Goal: Browse casually

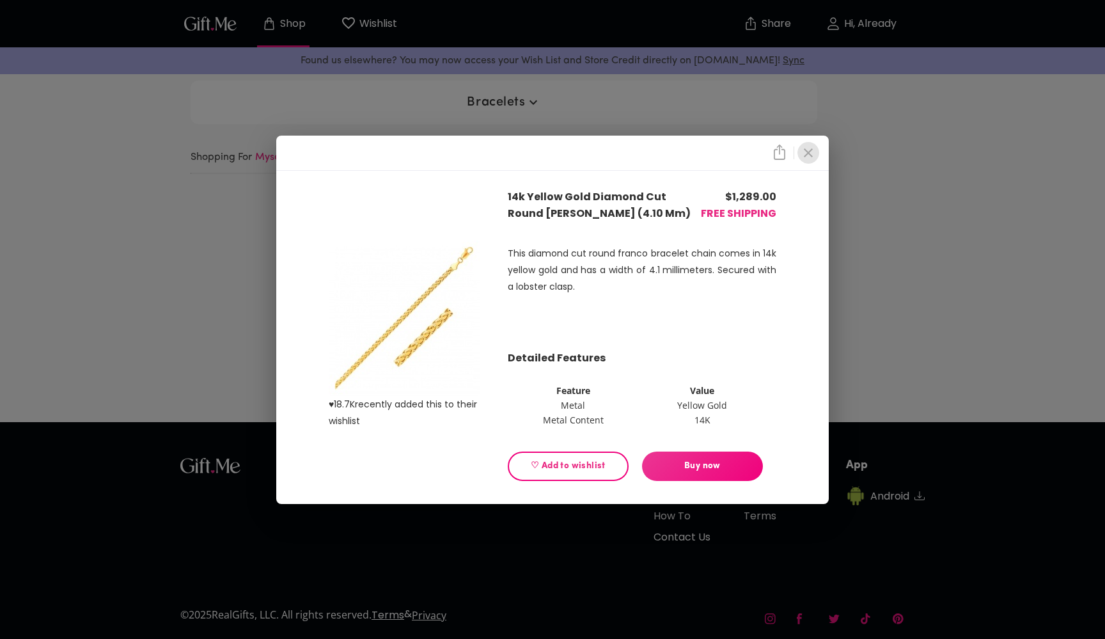
click at [806, 150] on icon "close" at bounding box center [808, 152] width 9 height 9
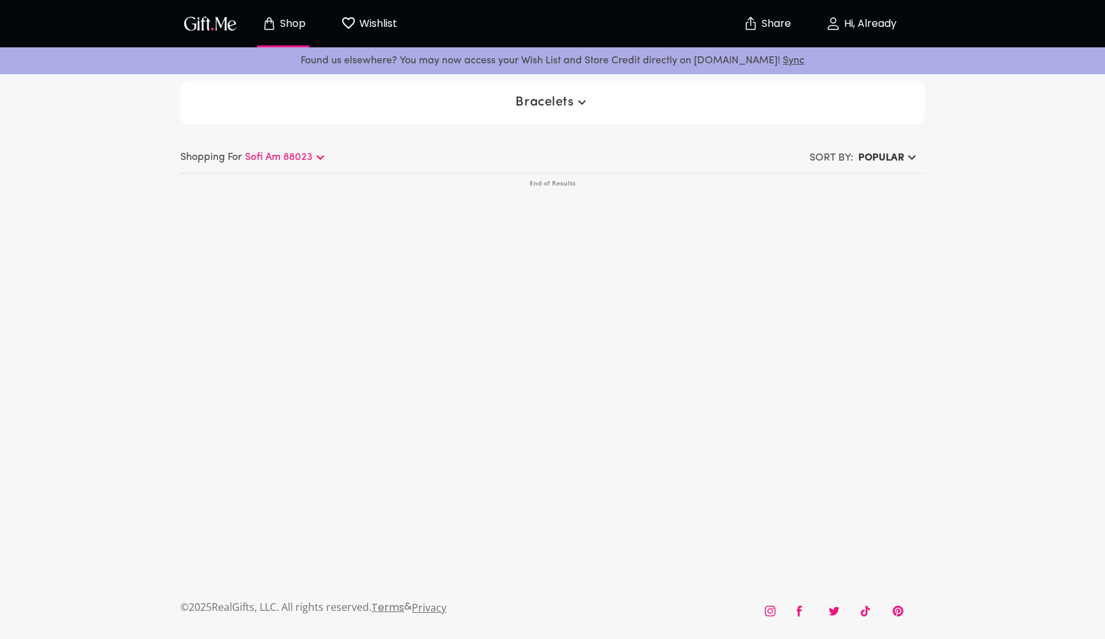
click at [567, 107] on span "Bracelets" at bounding box center [552, 102] width 74 height 15
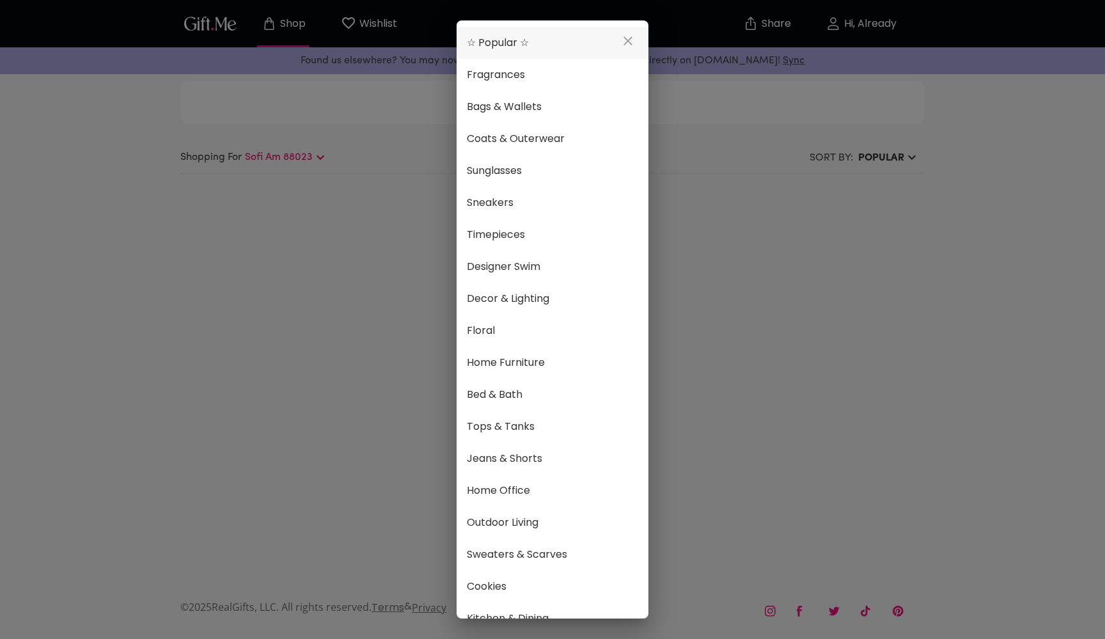
click at [529, 44] on span "☆ Popular ☆" at bounding box center [552, 43] width 171 height 17
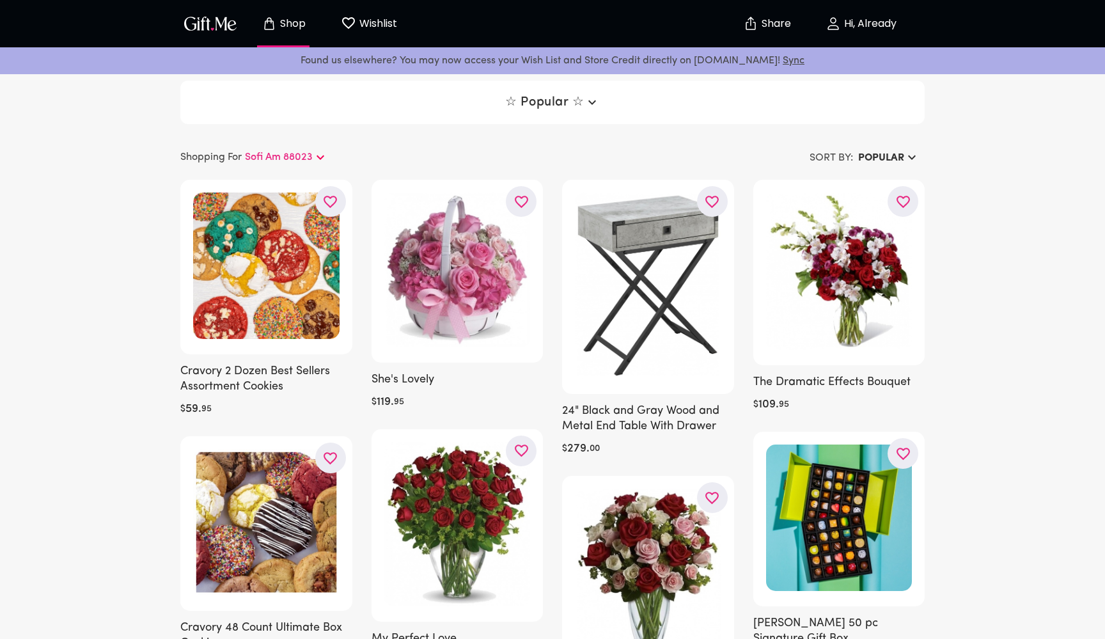
click at [554, 100] on span "☆ Popular ☆" at bounding box center [552, 102] width 94 height 15
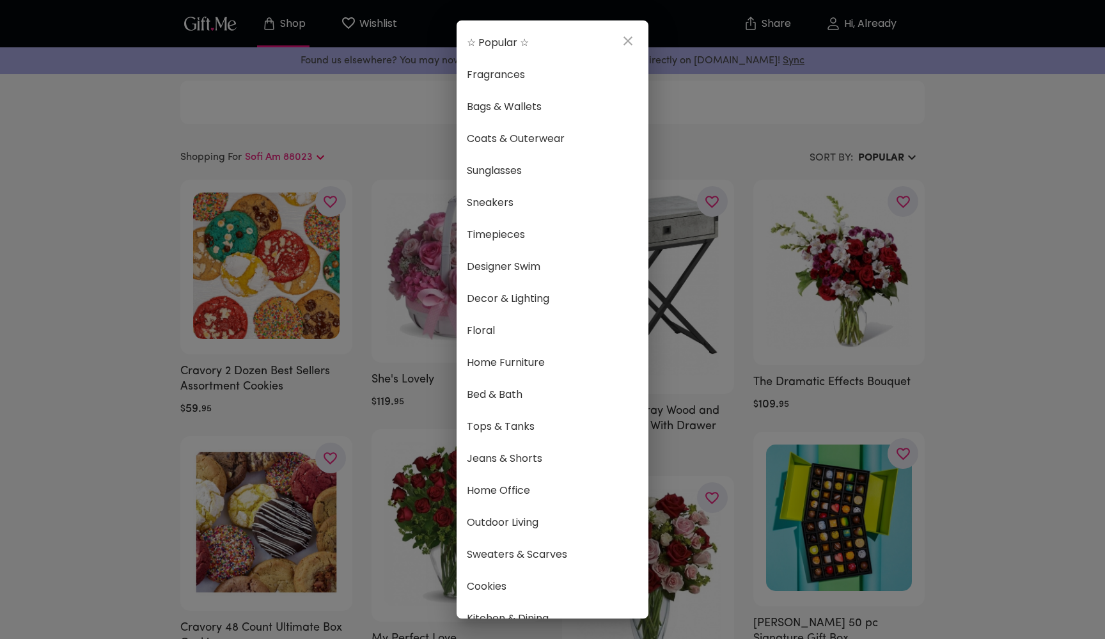
click at [287, 103] on div "☆ Popular ☆ Fragrances Bags & Wallets Coats & Outerwear Sunglasses Sneakers Tim…" at bounding box center [552, 319] width 1105 height 639
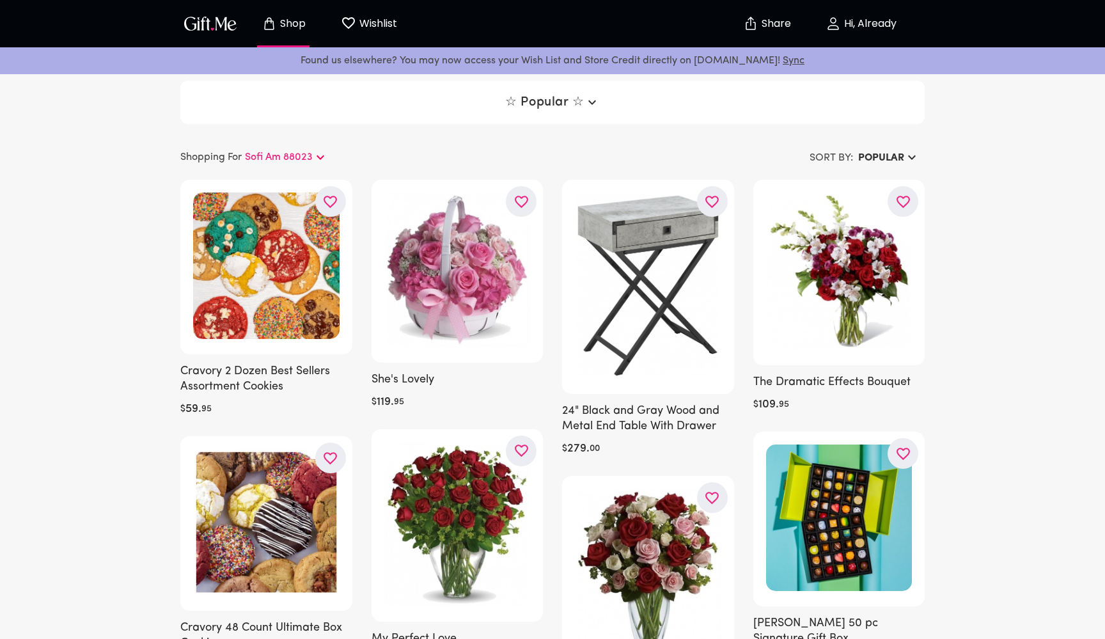
click at [295, 19] on p "Shop" at bounding box center [291, 24] width 29 height 11
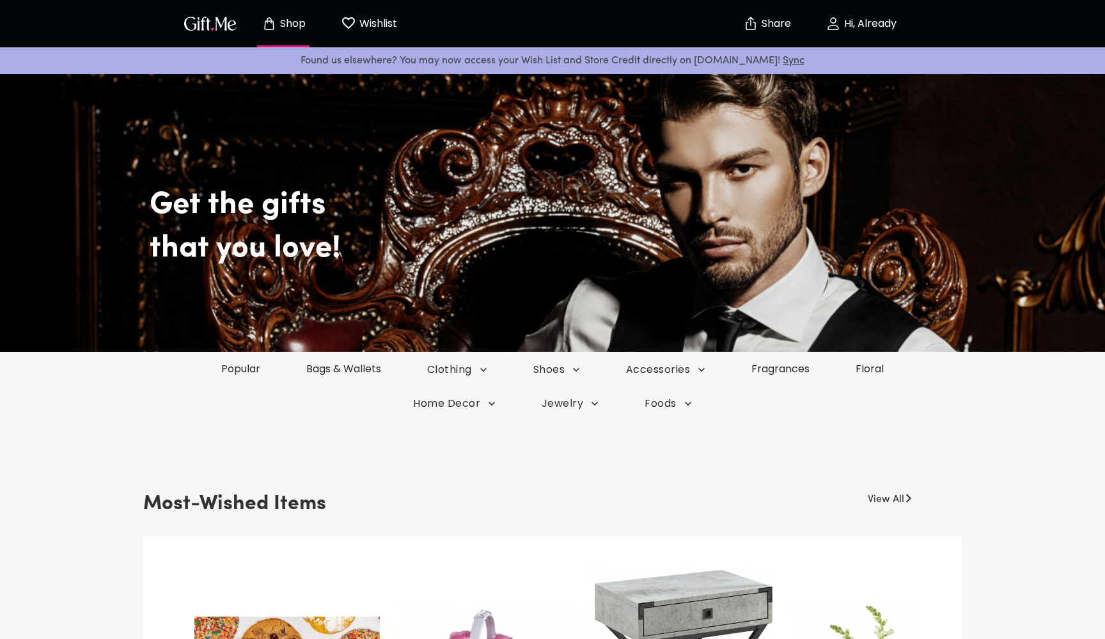
click at [380, 31] on p "Wishlist" at bounding box center [376, 23] width 41 height 17
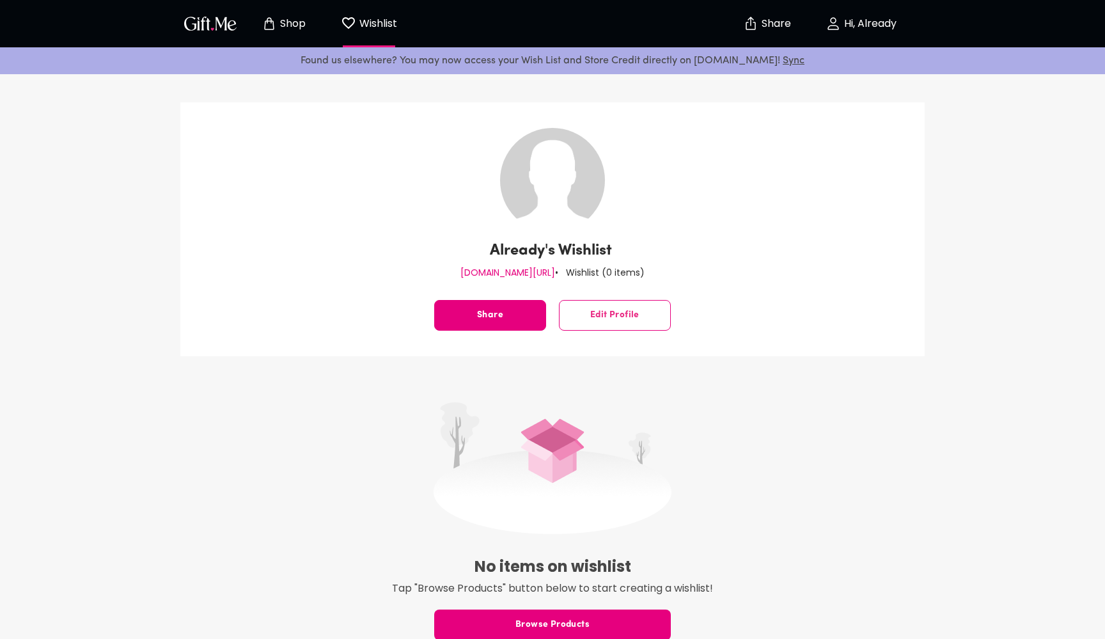
click at [291, 20] on p "Shop" at bounding box center [291, 24] width 29 height 11
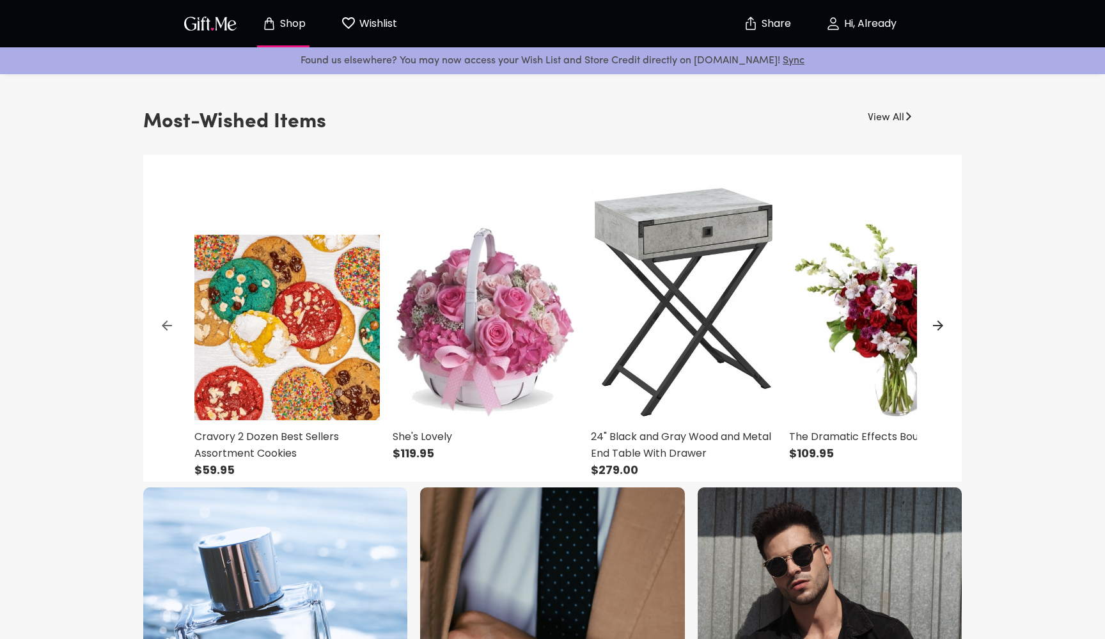
scroll to position [350, 0]
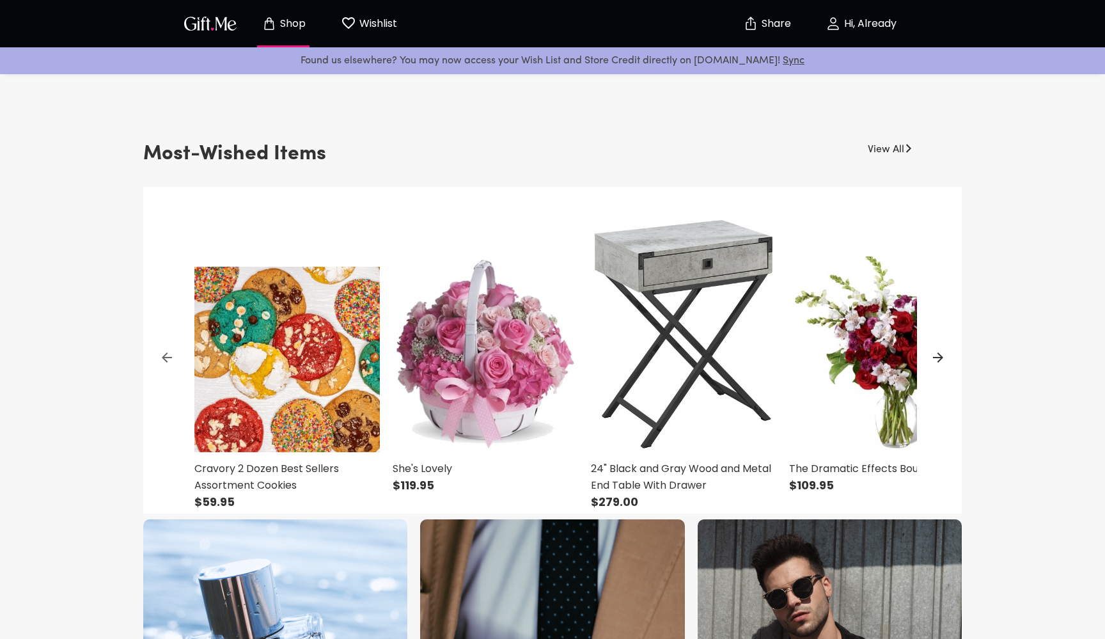
click at [939, 356] on icon at bounding box center [937, 357] width 15 height 15
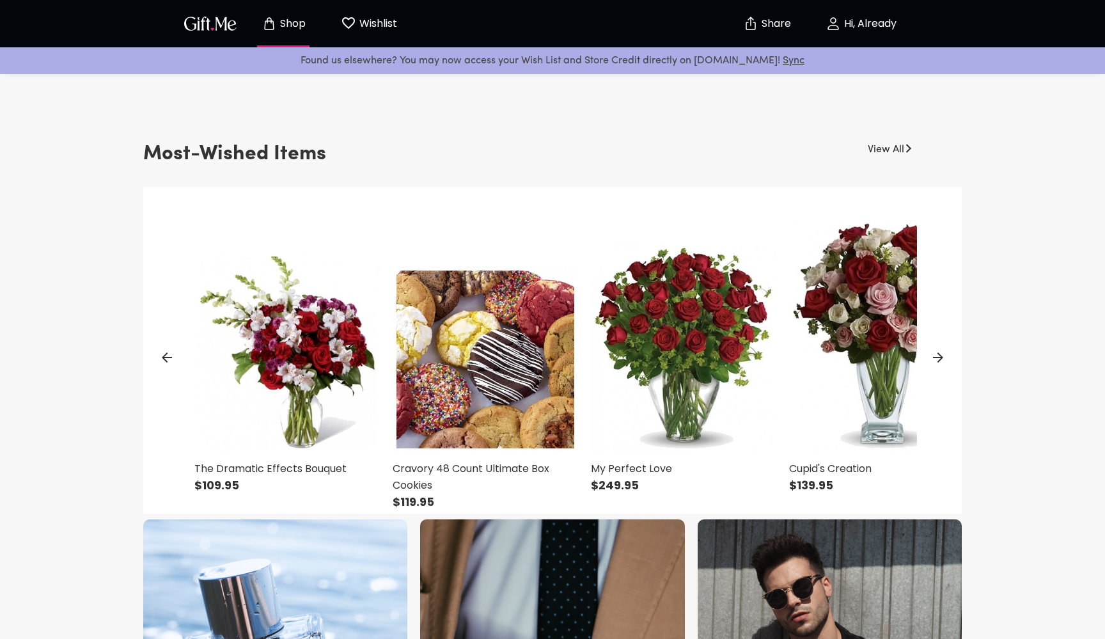
click at [939, 356] on icon at bounding box center [937, 357] width 15 height 15
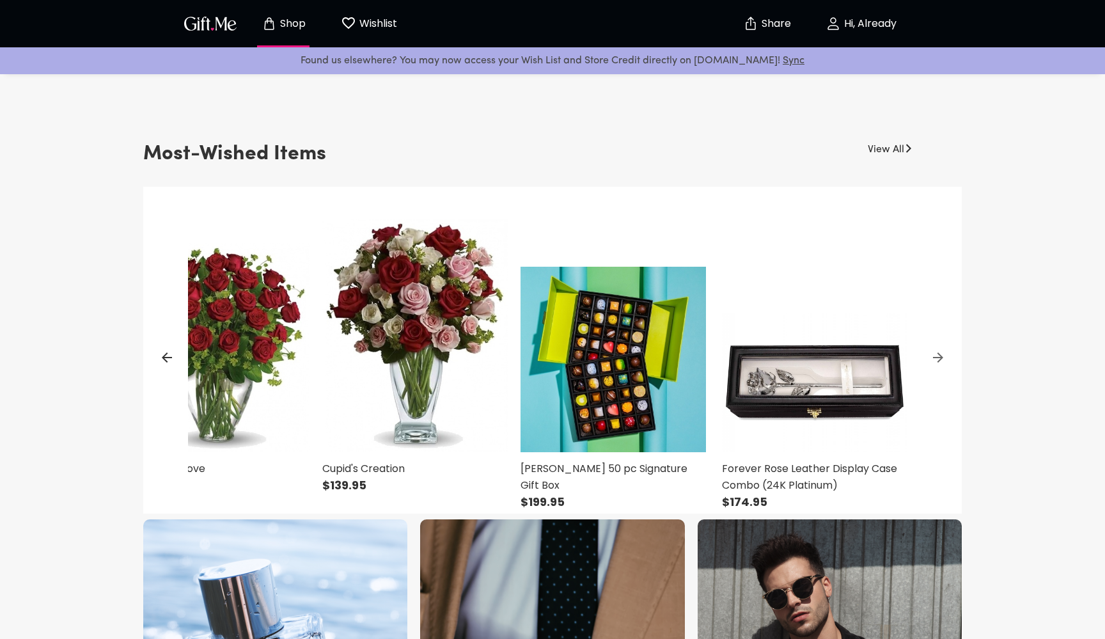
click at [939, 356] on icon at bounding box center [937, 357] width 15 height 15
click at [899, 144] on link "View All" at bounding box center [886, 147] width 36 height 20
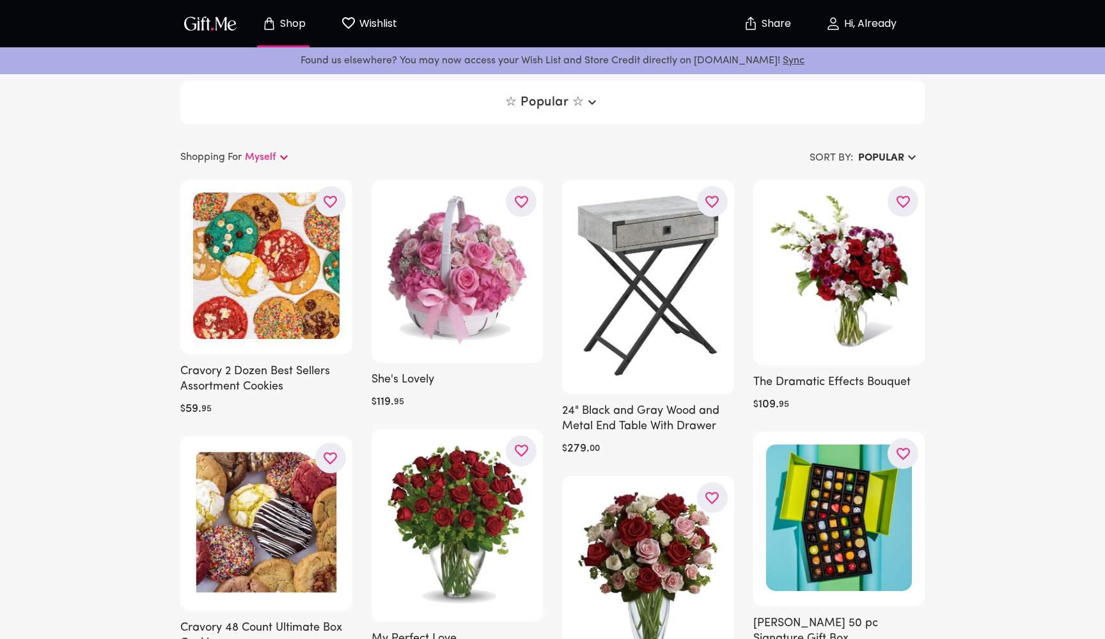
click at [212, 19] on img "button" at bounding box center [211, 23] width 58 height 19
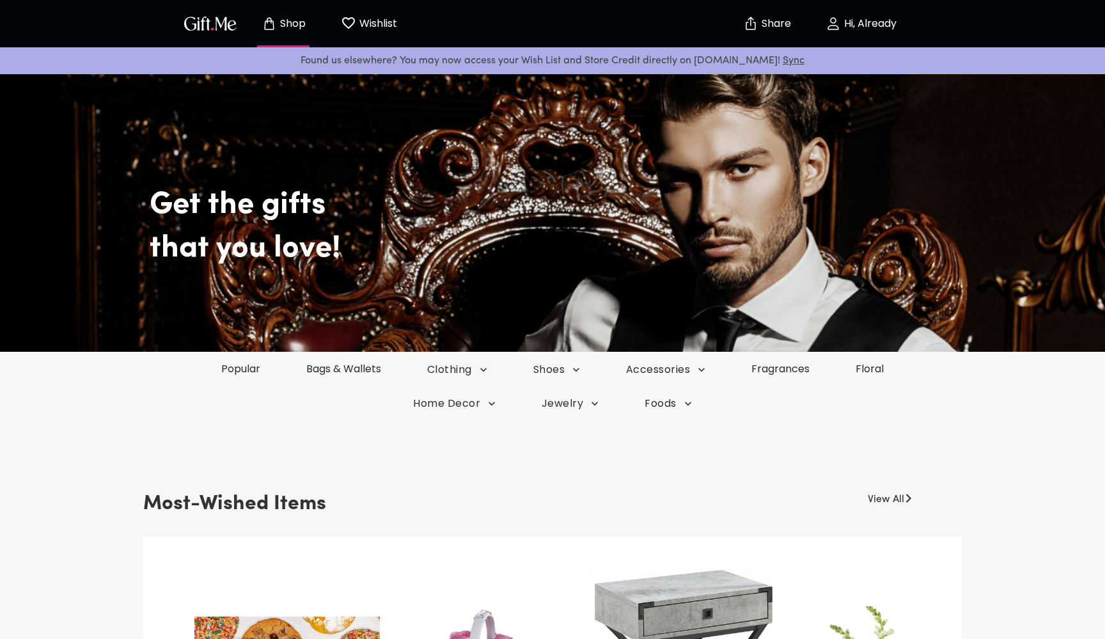
click at [384, 21] on p "Wishlist" at bounding box center [376, 23] width 41 height 17
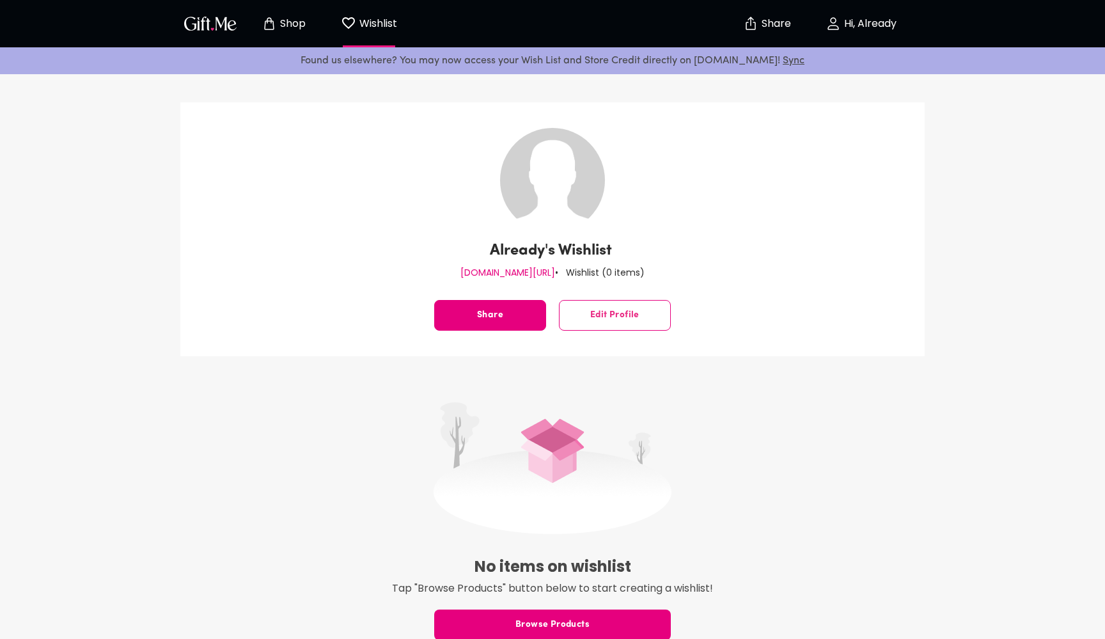
click at [283, 22] on p "Shop" at bounding box center [291, 24] width 29 height 11
